Goal: Information Seeking & Learning: Understand process/instructions

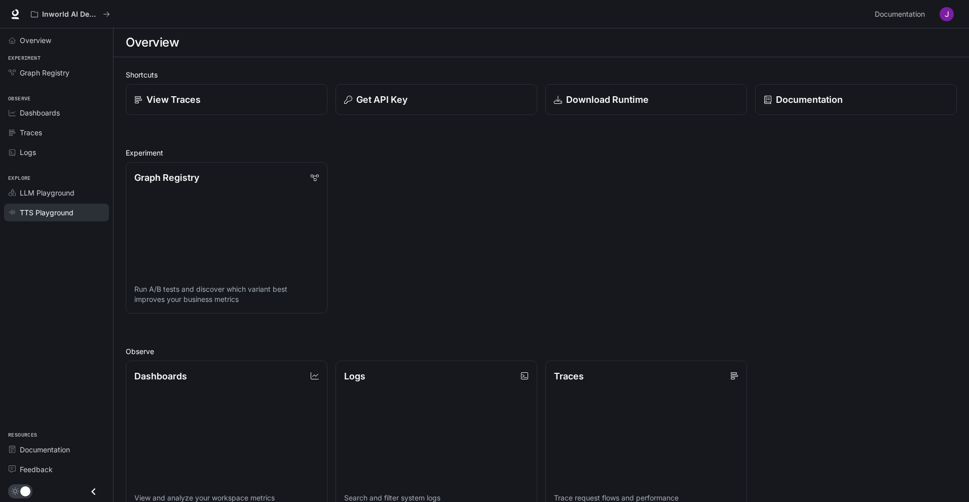
click at [54, 212] on span "TTS Playground" at bounding box center [47, 212] width 54 height 11
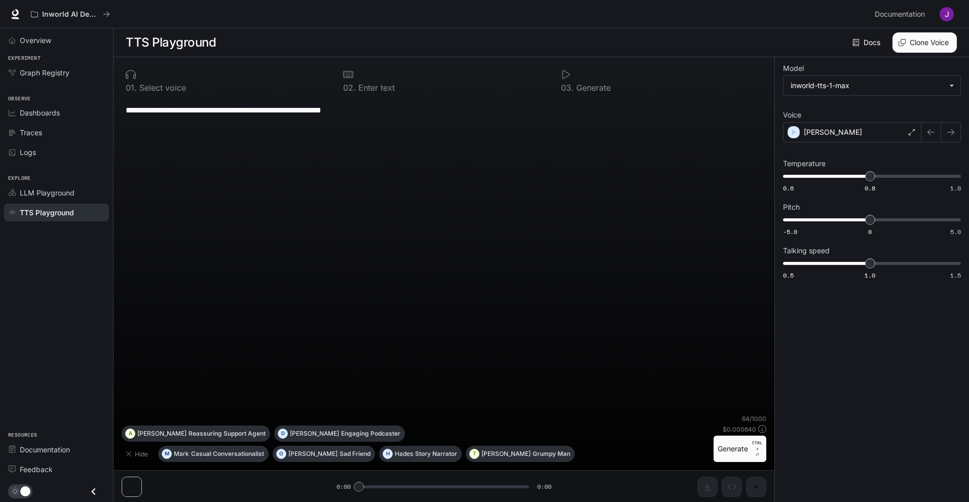
scroll to position [1, 0]
click at [859, 46] on link "Docs" at bounding box center [868, 42] width 34 height 20
